Goal: Task Accomplishment & Management: Use online tool/utility

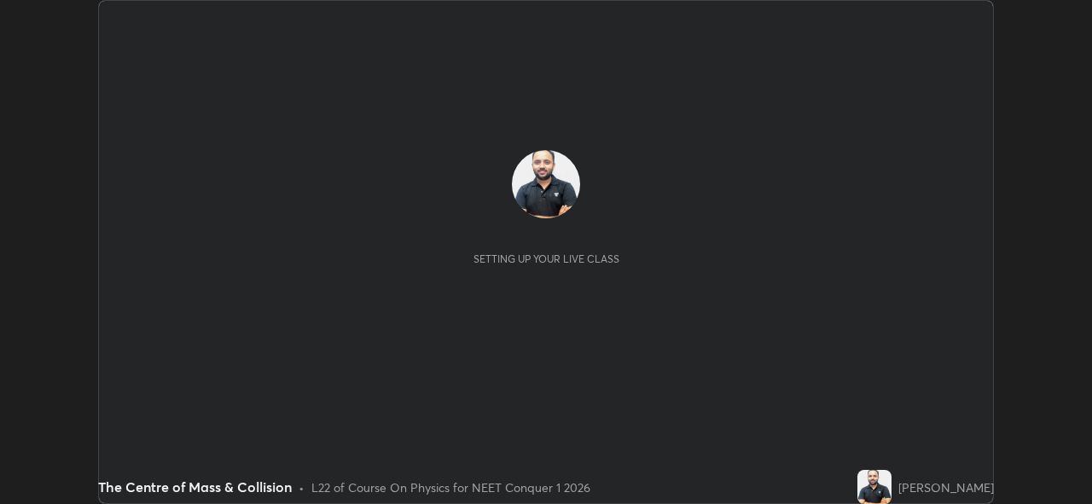
scroll to position [504, 1091]
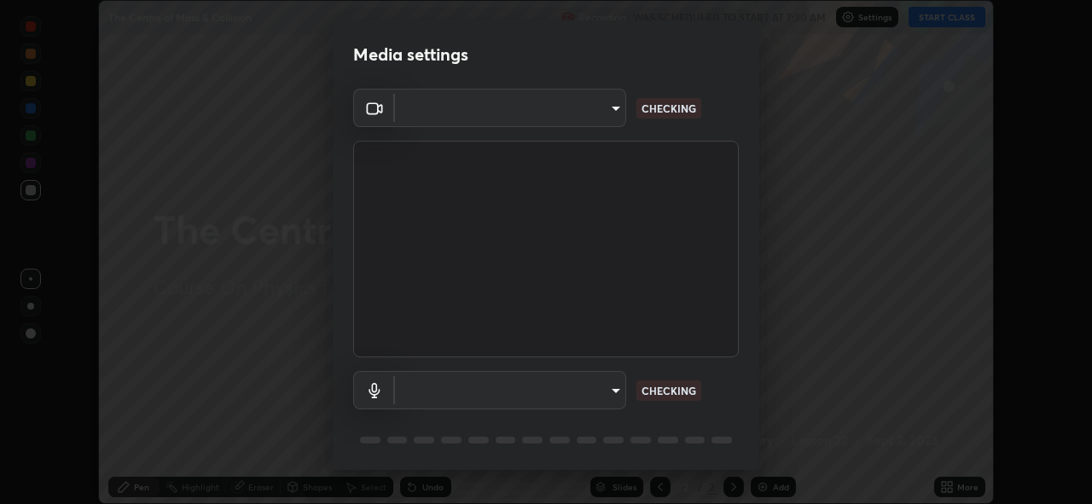
type input "97ceaaebac2d1d4ecb529c1a01e8ac353ba7857374632d61793b1c9812b1f332"
type input "default"
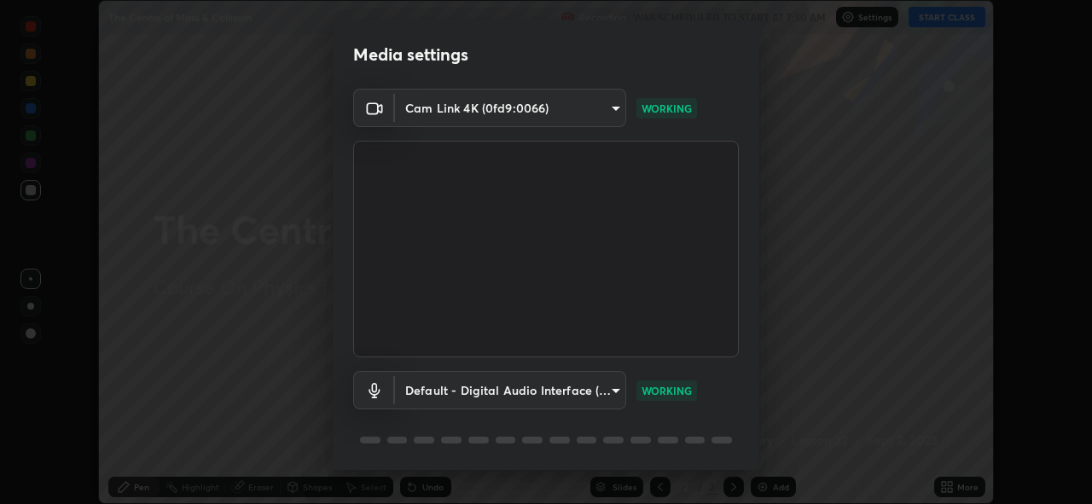
scroll to position [55, 0]
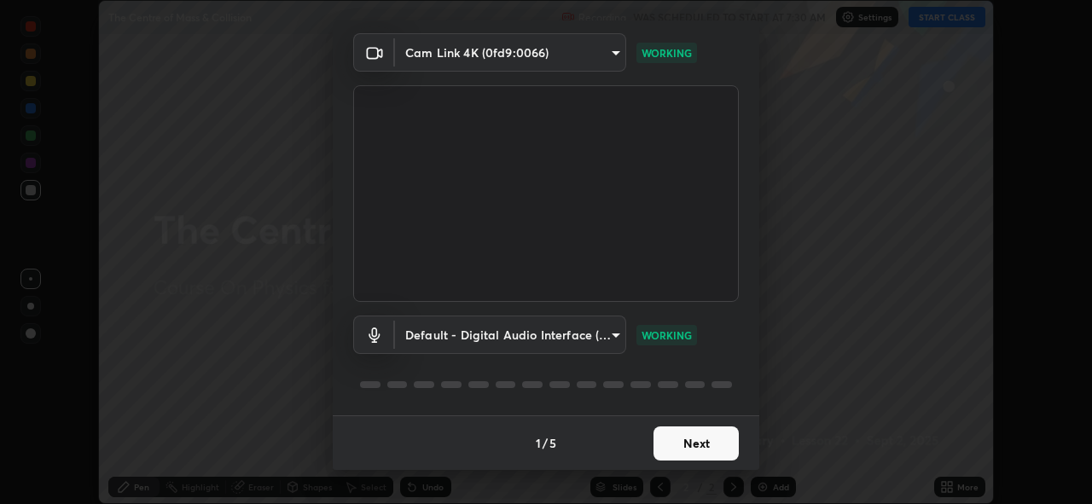
click at [713, 444] on button "Next" at bounding box center [695, 443] width 85 height 34
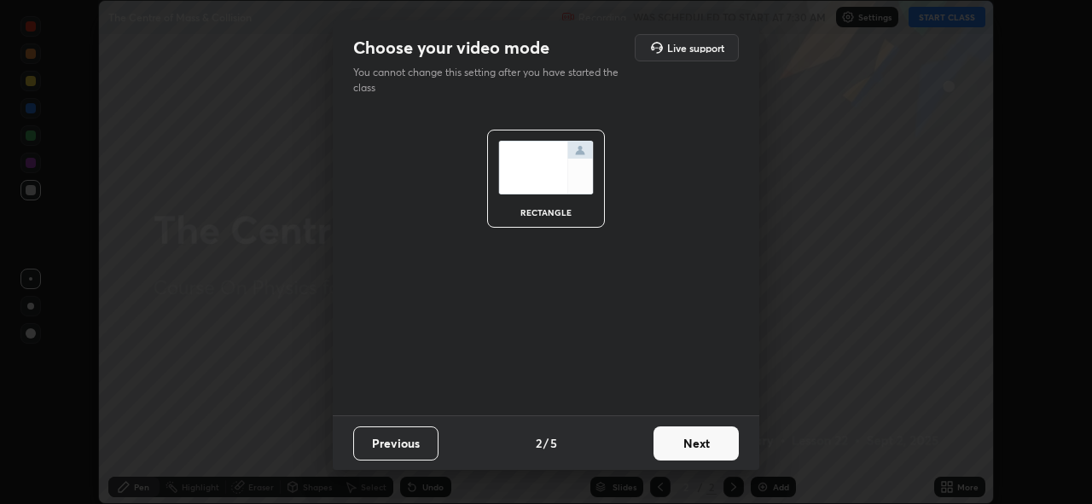
scroll to position [0, 0]
click at [710, 448] on button "Next" at bounding box center [695, 443] width 85 height 34
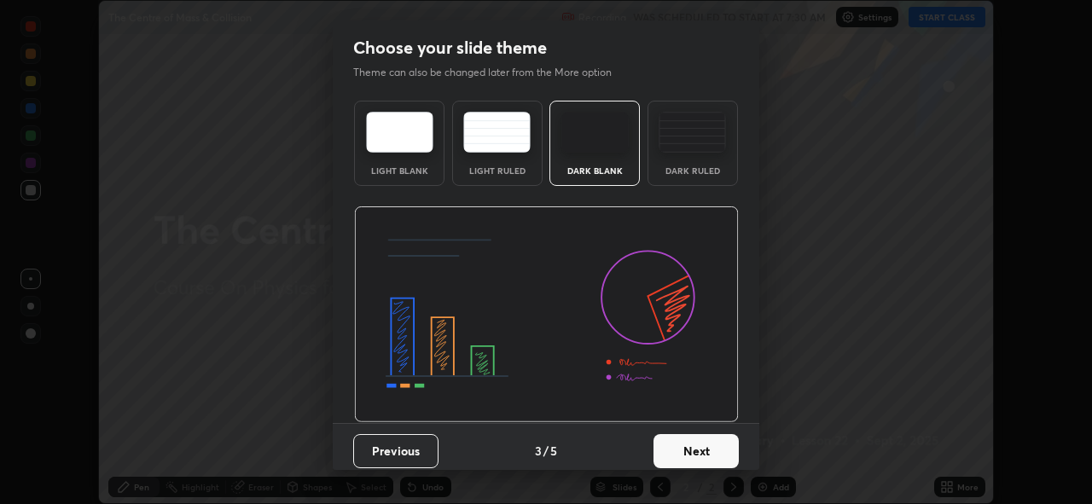
click at [710, 450] on button "Next" at bounding box center [695, 451] width 85 height 34
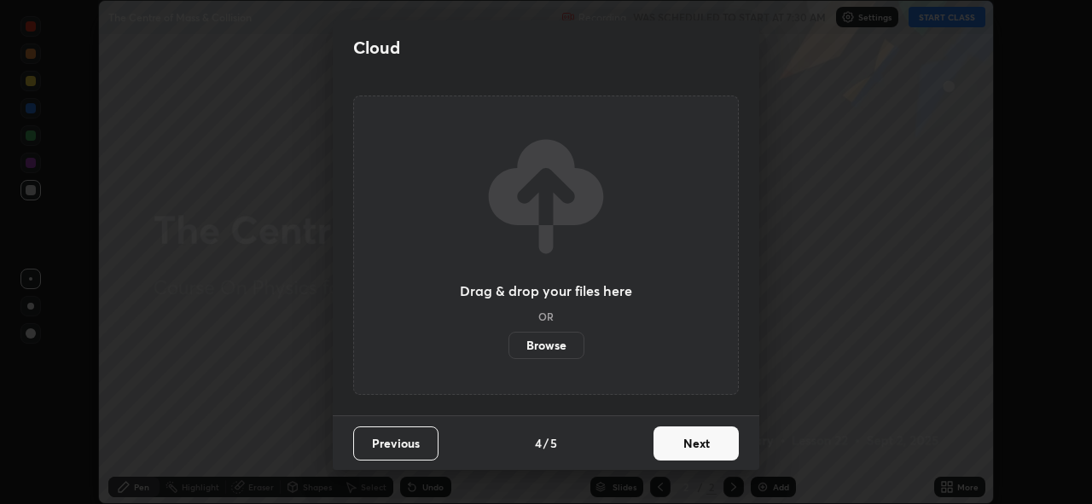
click at [707, 449] on button "Next" at bounding box center [695, 443] width 85 height 34
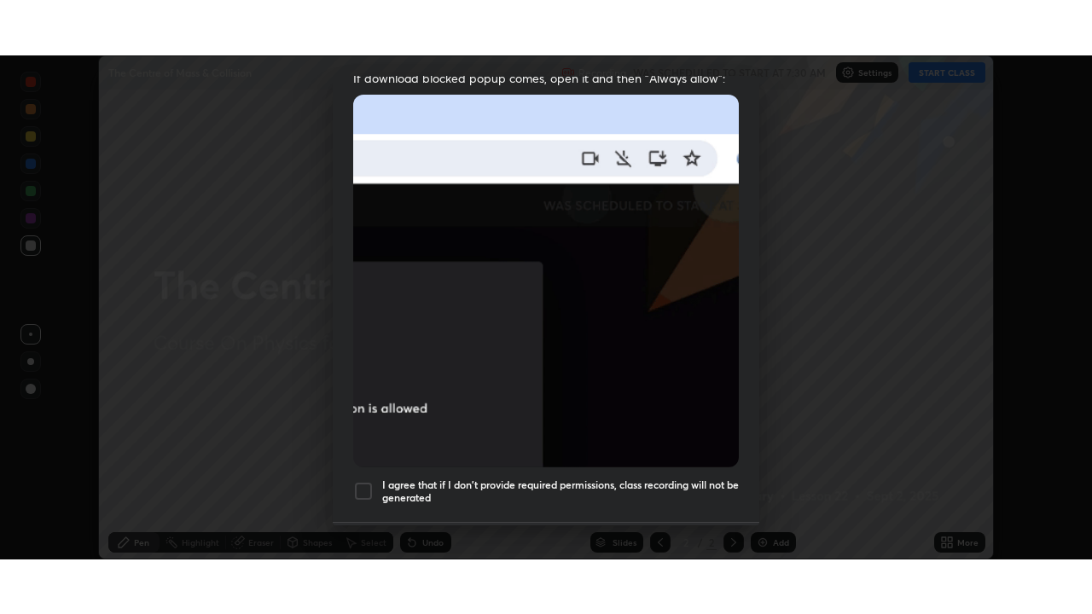
scroll to position [401, 0]
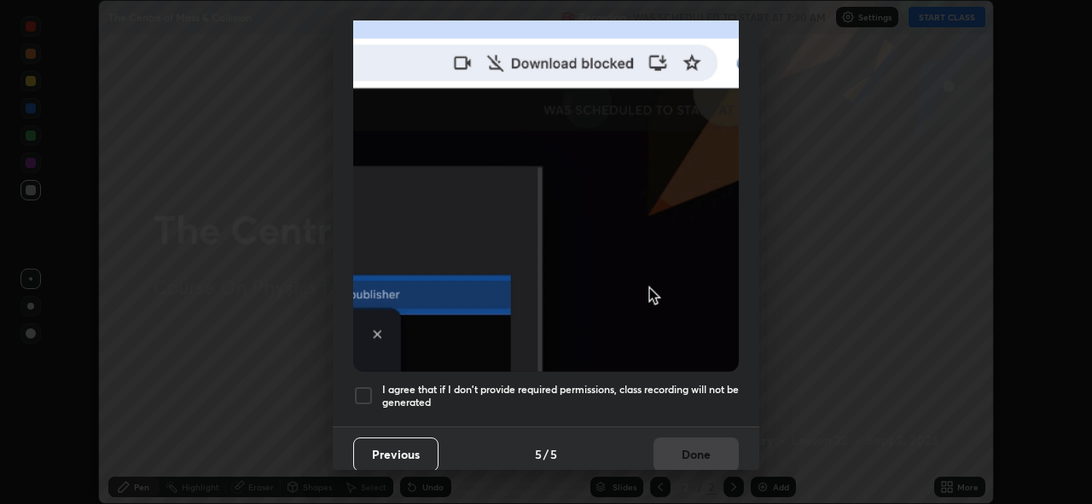
click at [362, 391] on div at bounding box center [363, 395] width 20 height 20
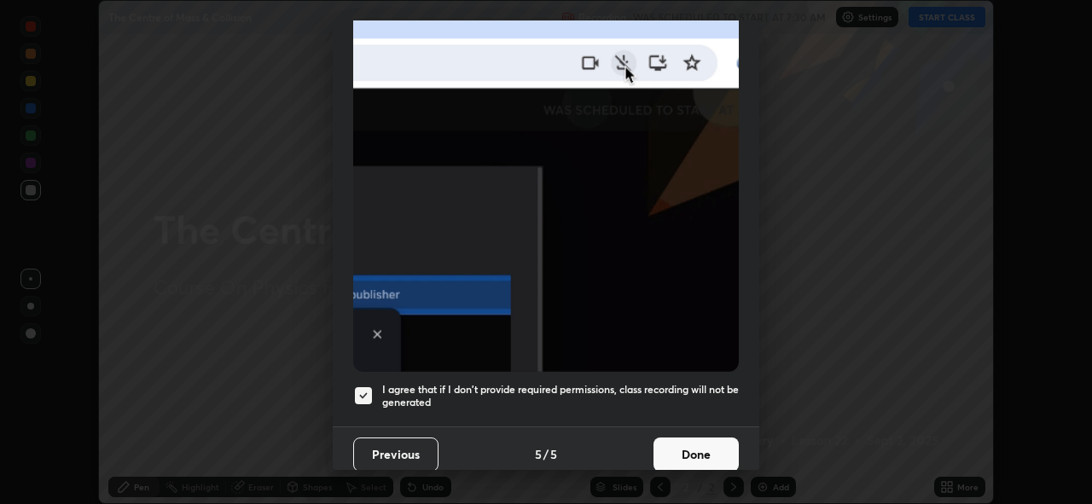
click at [681, 439] on button "Done" at bounding box center [695, 455] width 85 height 34
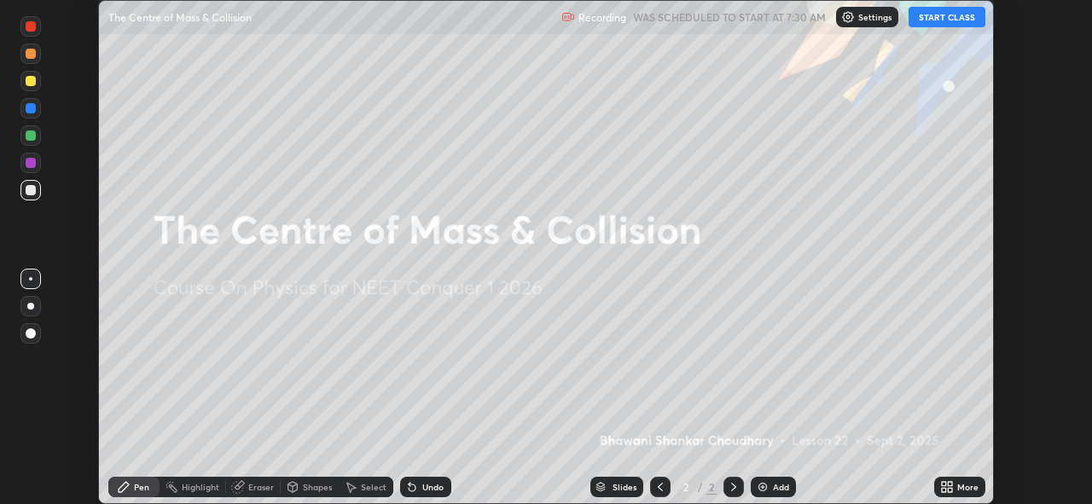
click at [958, 484] on div "More" at bounding box center [967, 487] width 21 height 9
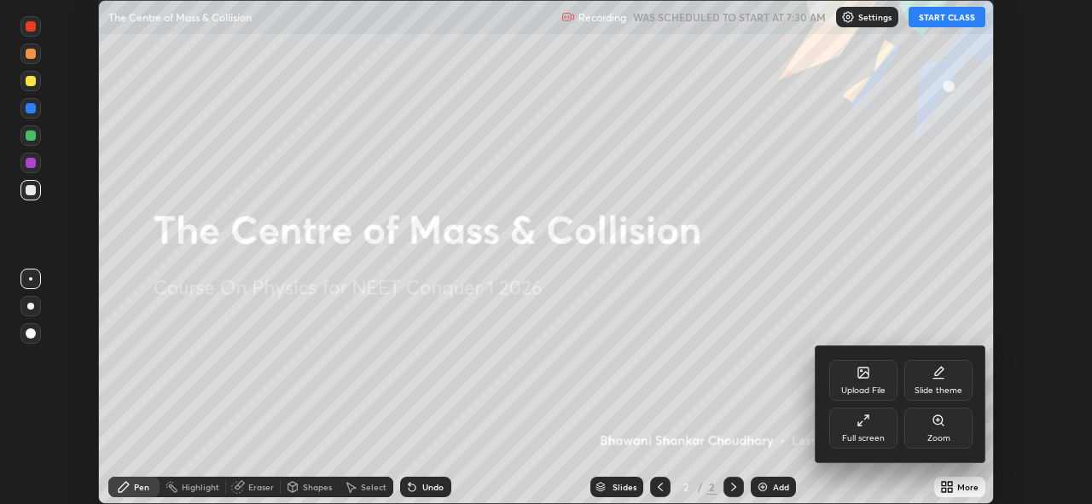
click at [874, 431] on div "Full screen" at bounding box center [863, 428] width 68 height 41
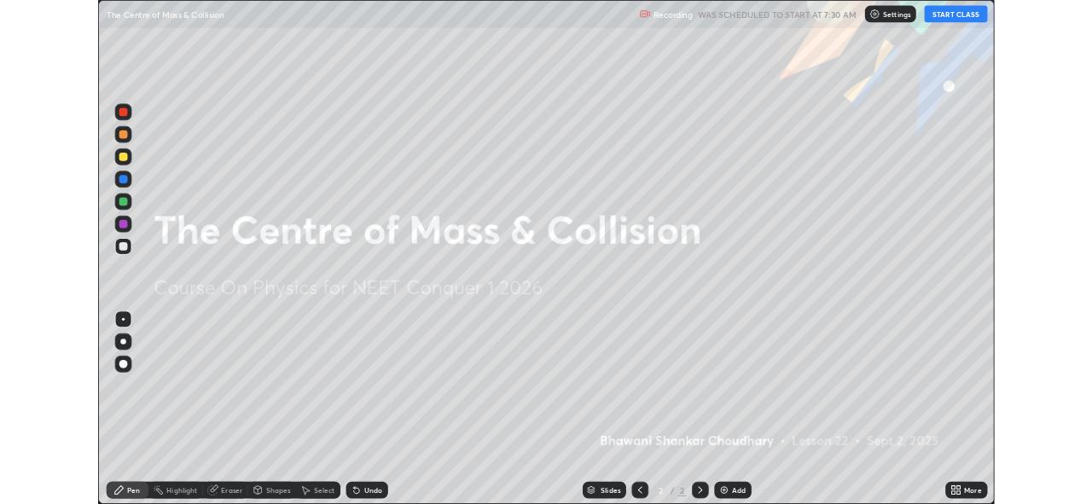
scroll to position [614, 1092]
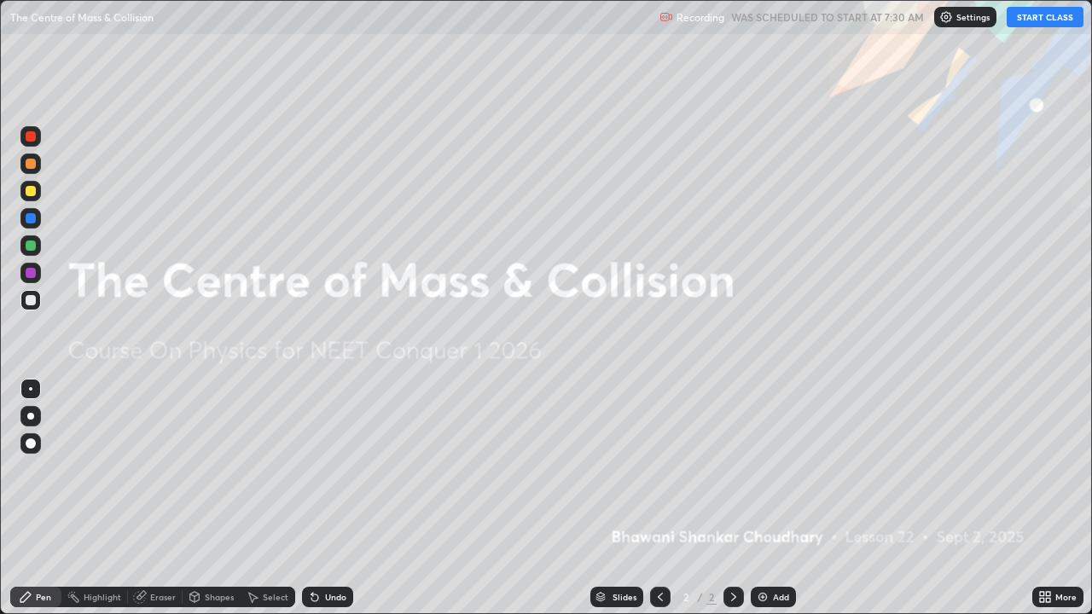
click at [1056, 15] on button "START CLASS" at bounding box center [1044, 17] width 77 height 20
click at [773, 503] on div "Add" at bounding box center [781, 597] width 16 height 9
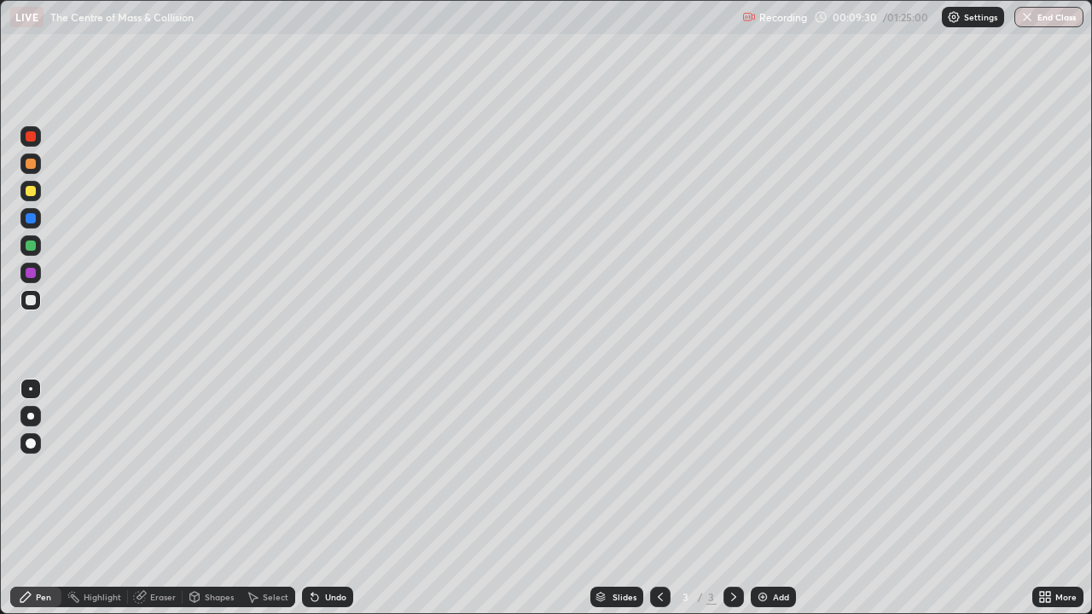
click at [327, 503] on div "Undo" at bounding box center [335, 597] width 21 height 9
click at [326, 503] on div "Undo" at bounding box center [335, 597] width 21 height 9
click at [325, 503] on div "Undo" at bounding box center [335, 597] width 21 height 9
click at [779, 503] on div "Add" at bounding box center [781, 597] width 16 height 9
click at [763, 503] on img at bounding box center [763, 597] width 14 height 14
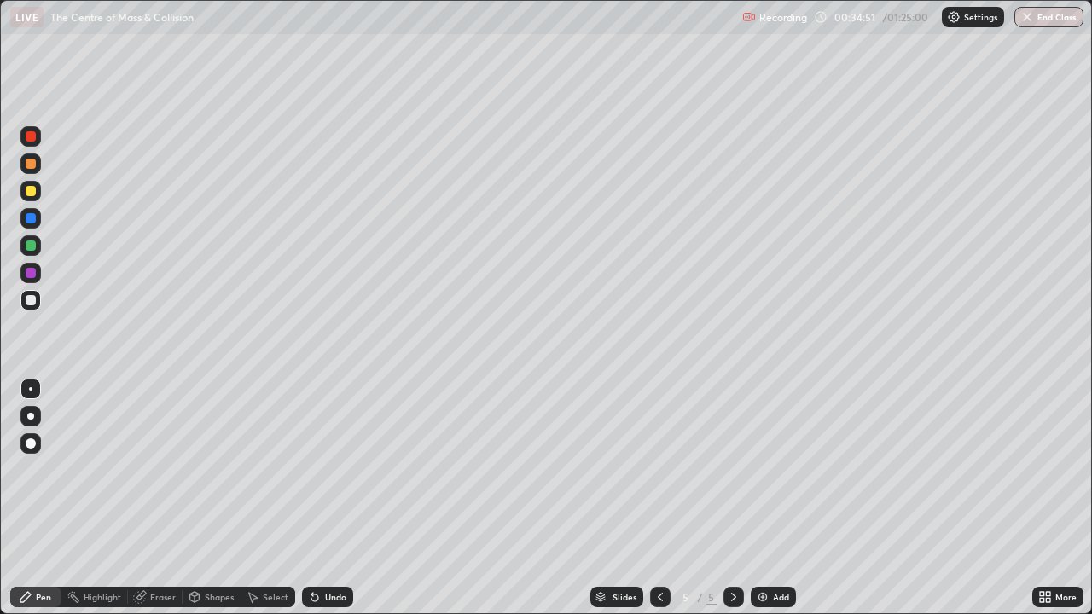
click at [660, 503] on icon at bounding box center [660, 597] width 14 height 14
click at [729, 503] on icon at bounding box center [734, 597] width 14 height 14
click at [774, 503] on div "Add" at bounding box center [781, 597] width 16 height 9
click at [658, 503] on icon at bounding box center [660, 597] width 14 height 14
click at [768, 503] on div "Add" at bounding box center [772, 597] width 45 height 20
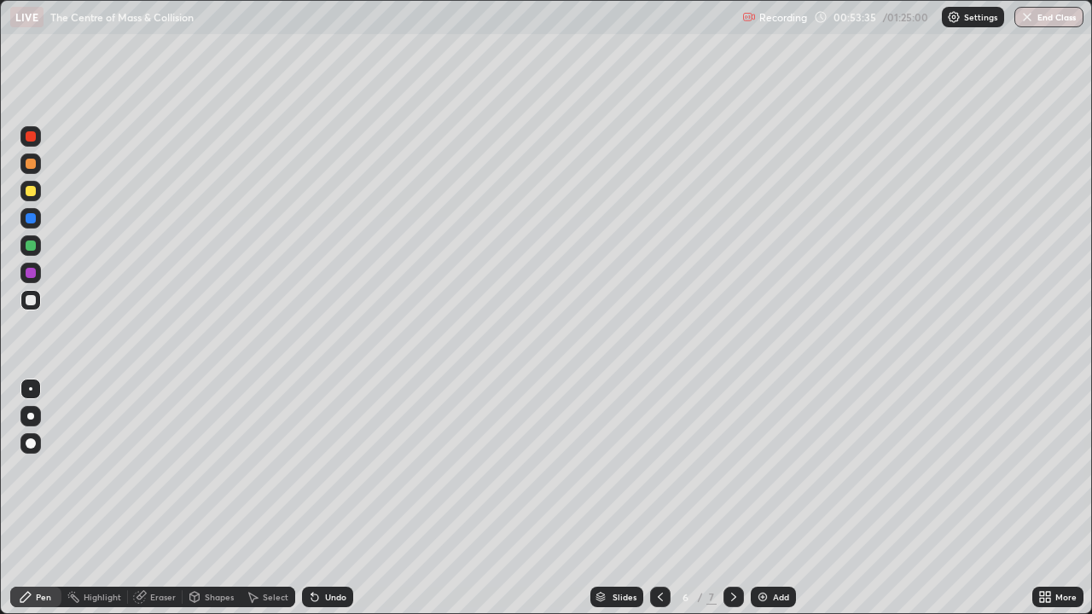
click at [164, 503] on div "Eraser" at bounding box center [163, 597] width 26 height 9
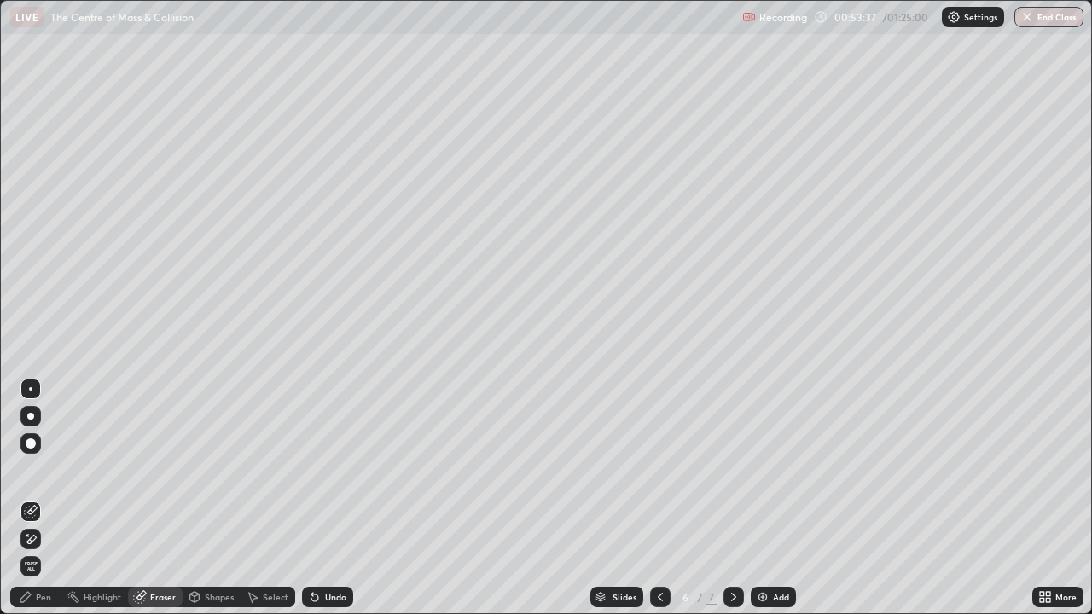
click at [40, 503] on div "Pen" at bounding box center [43, 597] width 15 height 9
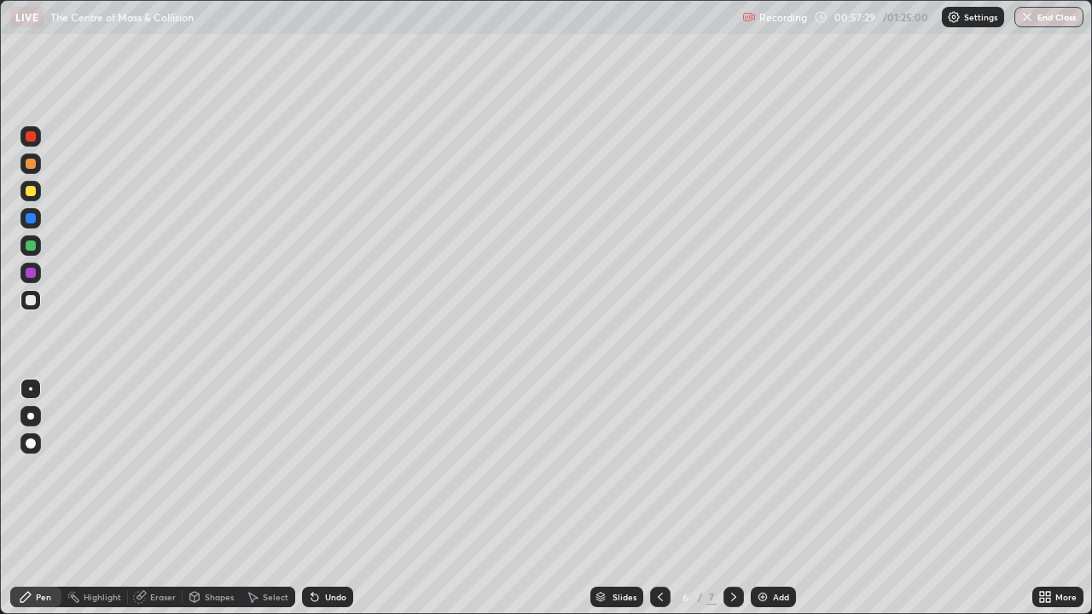
click at [773, 503] on div "Add" at bounding box center [781, 597] width 16 height 9
click at [730, 503] on icon at bounding box center [734, 597] width 14 height 14
click at [759, 503] on img at bounding box center [763, 597] width 14 height 14
click at [1059, 16] on button "End Class" at bounding box center [1048, 17] width 69 height 20
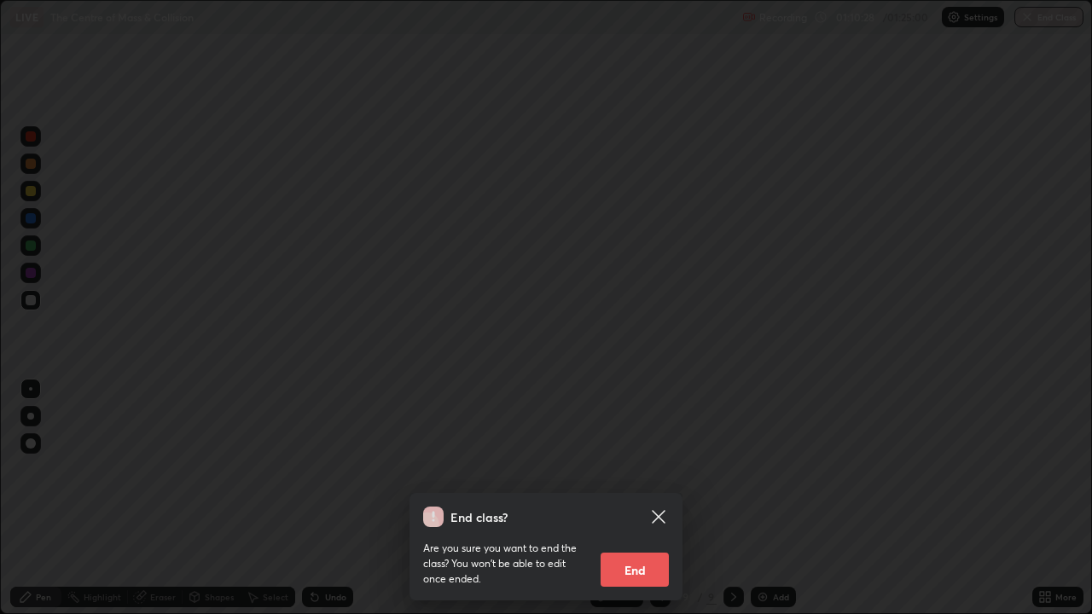
click at [646, 503] on button "End" at bounding box center [634, 570] width 68 height 34
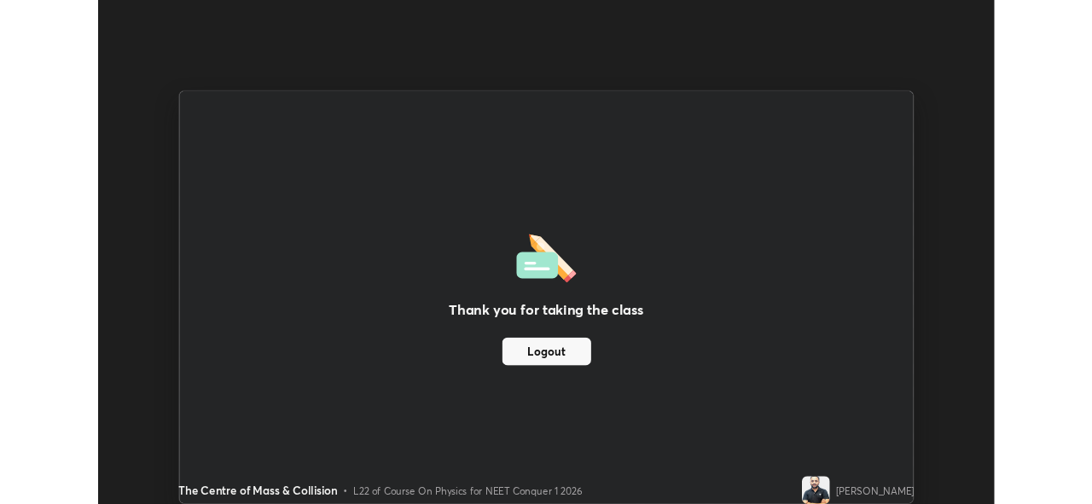
scroll to position [84780, 84192]
